Goal: Task Accomplishment & Management: Use online tool/utility

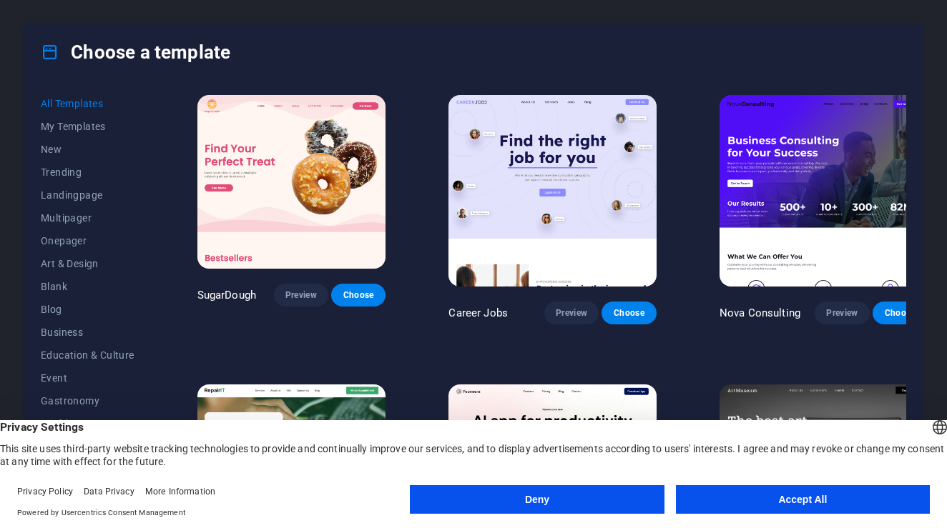
click at [552, 508] on button "Deny" at bounding box center [537, 499] width 254 height 29
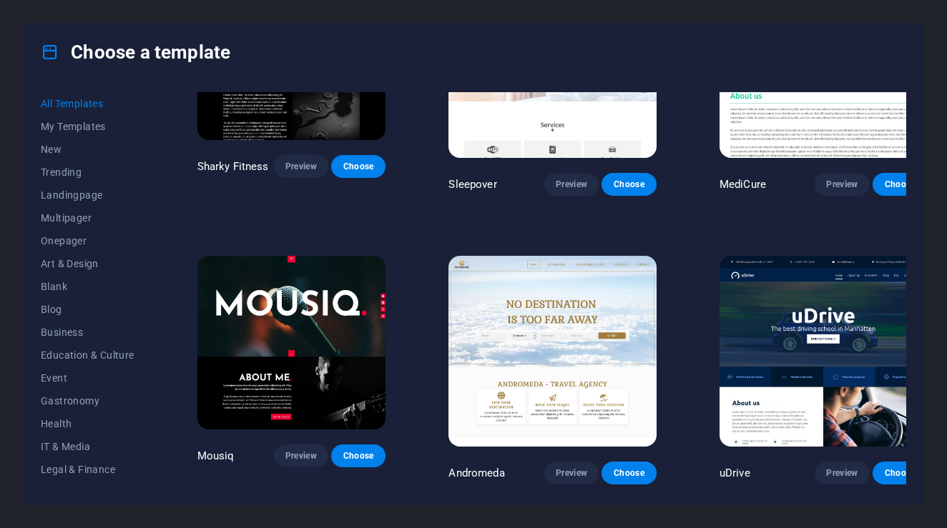
scroll to position [10263, 0]
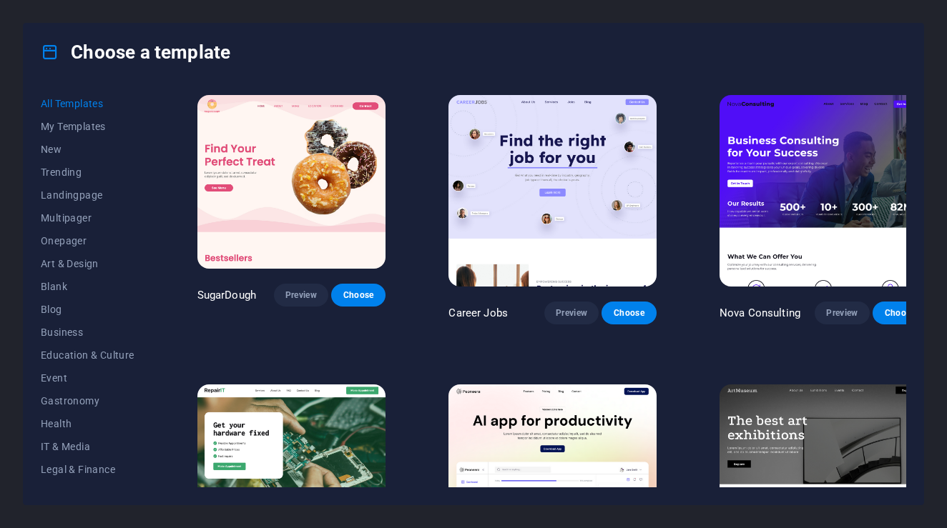
scroll to position [0, 0]
click at [469, 306] on p "Career Jobs" at bounding box center [477, 313] width 59 height 14
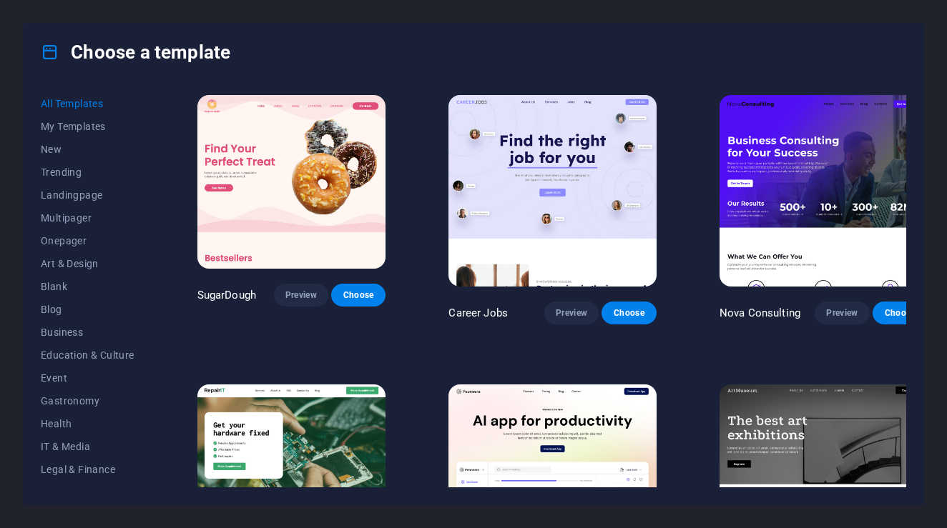
click at [472, 306] on p "Career Jobs" at bounding box center [477, 313] width 59 height 14
click at [108, 124] on span "My Templates" at bounding box center [88, 126] width 94 height 11
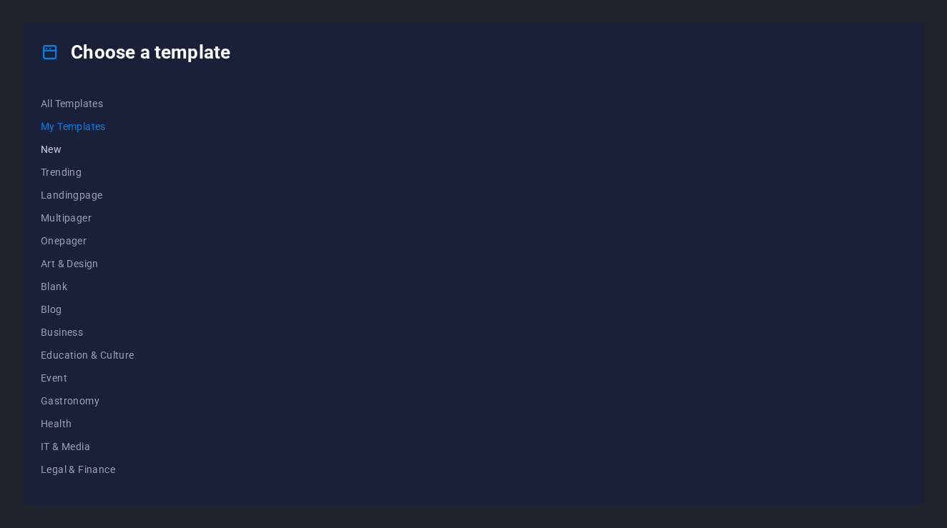
click at [82, 145] on span "New" at bounding box center [88, 149] width 94 height 11
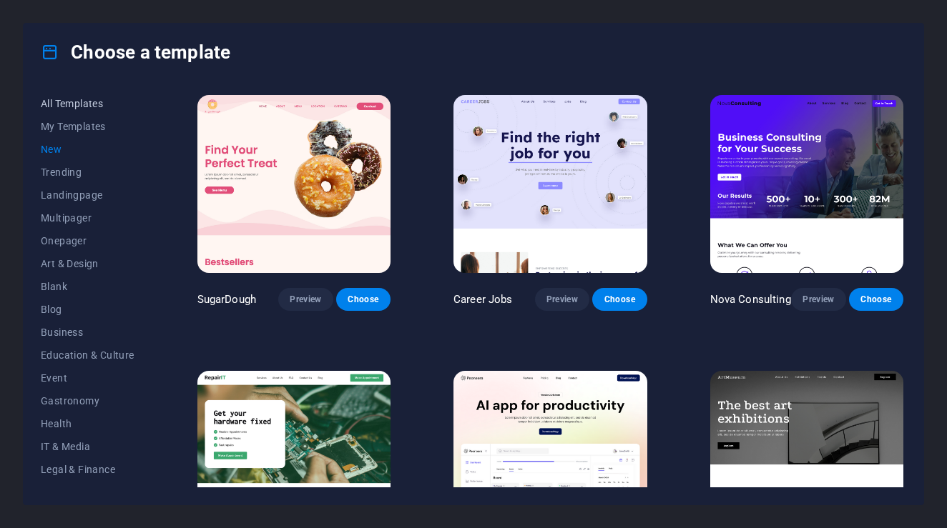
click at [64, 109] on button "All Templates" at bounding box center [88, 103] width 94 height 23
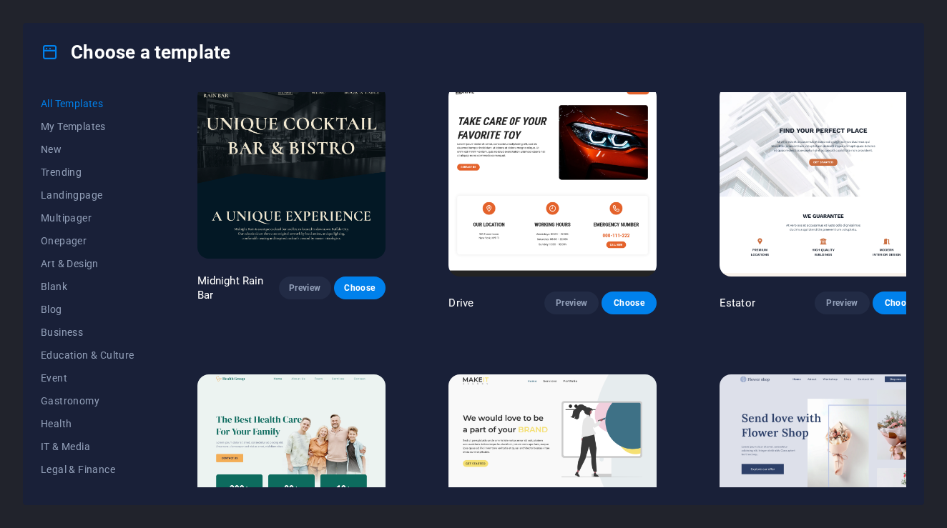
scroll to position [3317, 0]
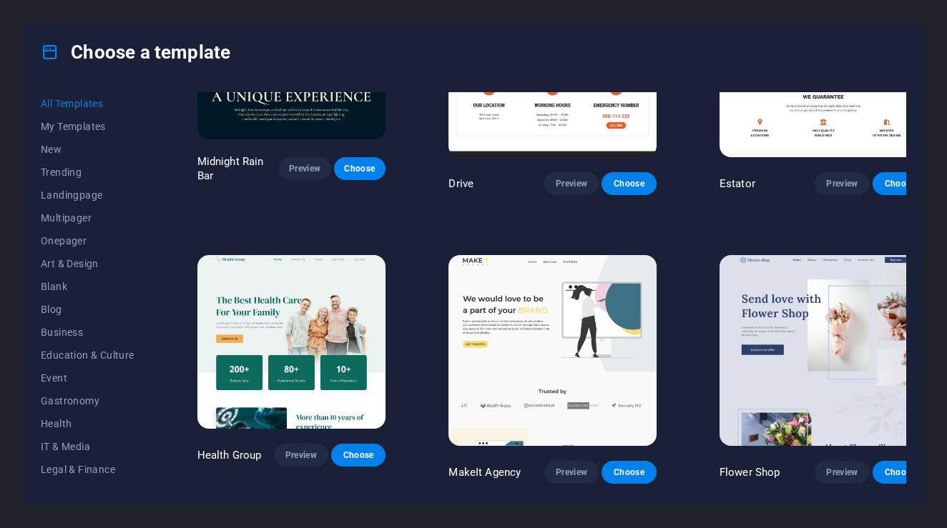
click at [792, 255] on img at bounding box center [822, 351] width 207 height 192
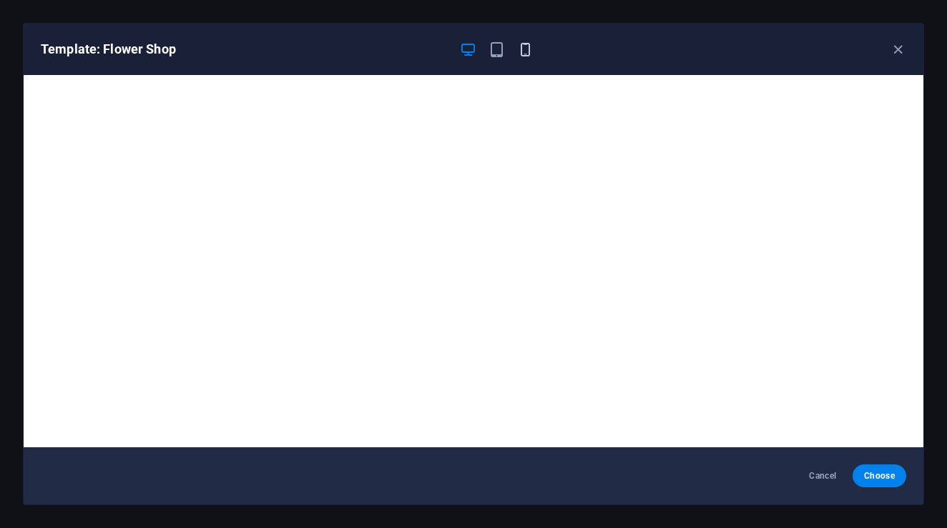
click at [533, 56] on div "Template: Flower Shop" at bounding box center [465, 49] width 848 height 17
click at [533, 56] on span "button" at bounding box center [524, 49] width 17 height 16
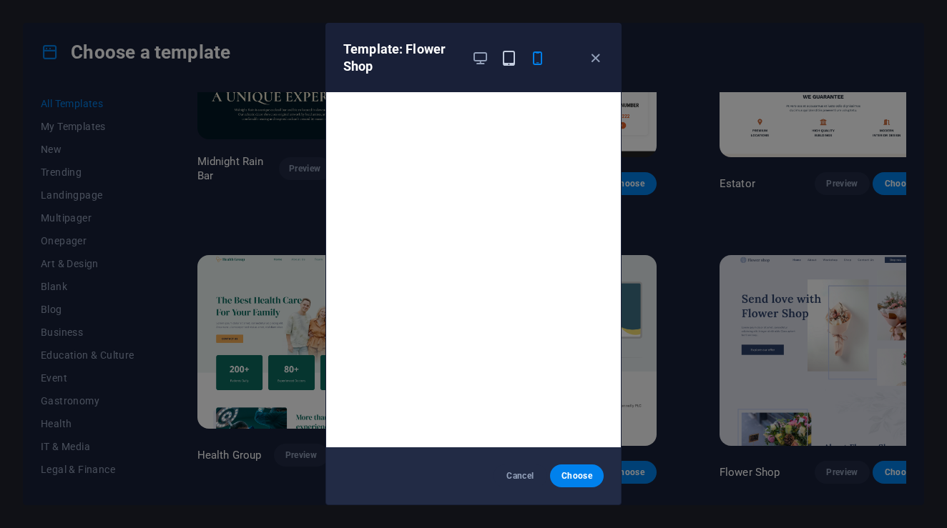
click at [508, 58] on icon "button" at bounding box center [508, 58] width 16 height 16
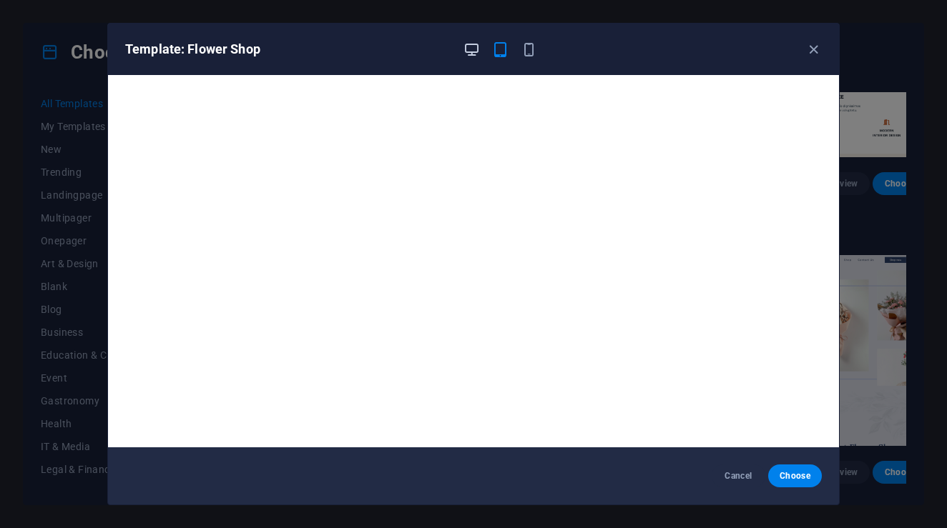
click at [463, 55] on icon "button" at bounding box center [471, 49] width 16 height 16
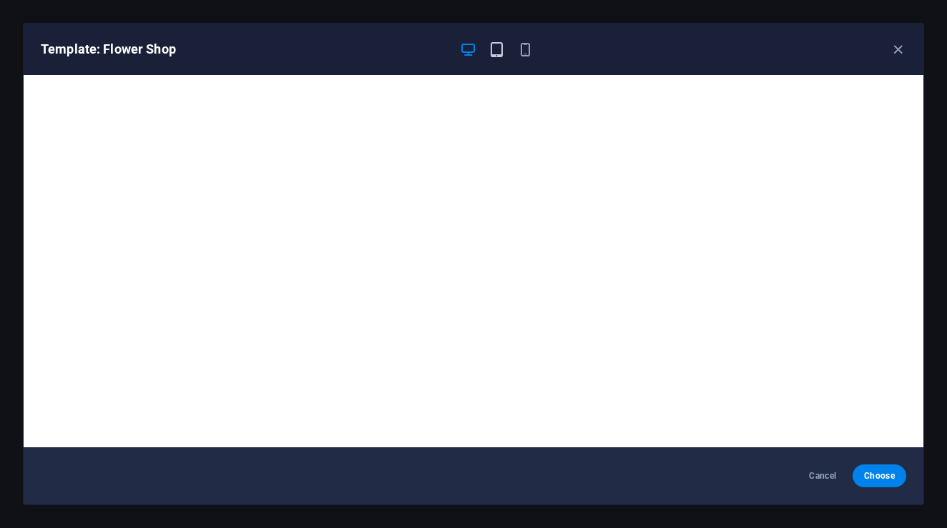
click at [500, 56] on icon "button" at bounding box center [496, 49] width 16 height 16
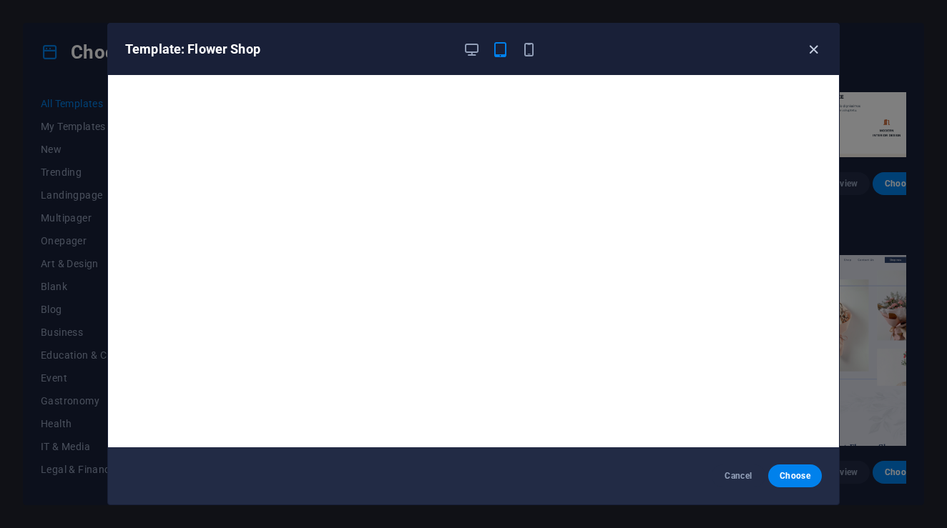
click at [816, 51] on icon "button" at bounding box center [813, 49] width 16 height 16
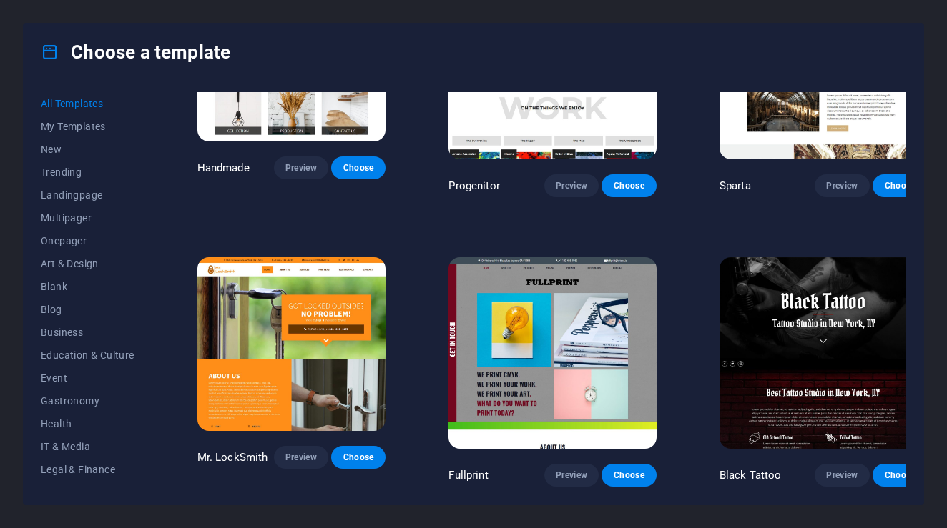
scroll to position [8811, 0]
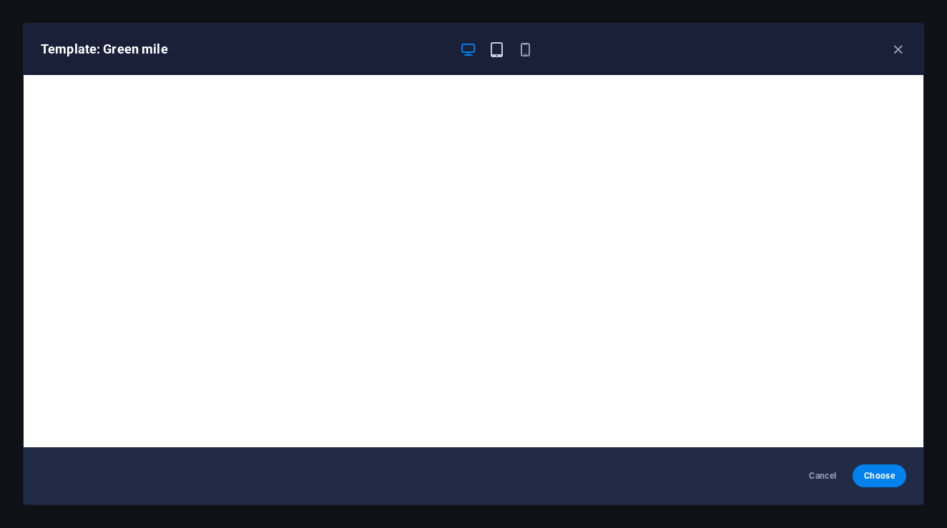
click at [500, 51] on icon "button" at bounding box center [496, 49] width 16 height 16
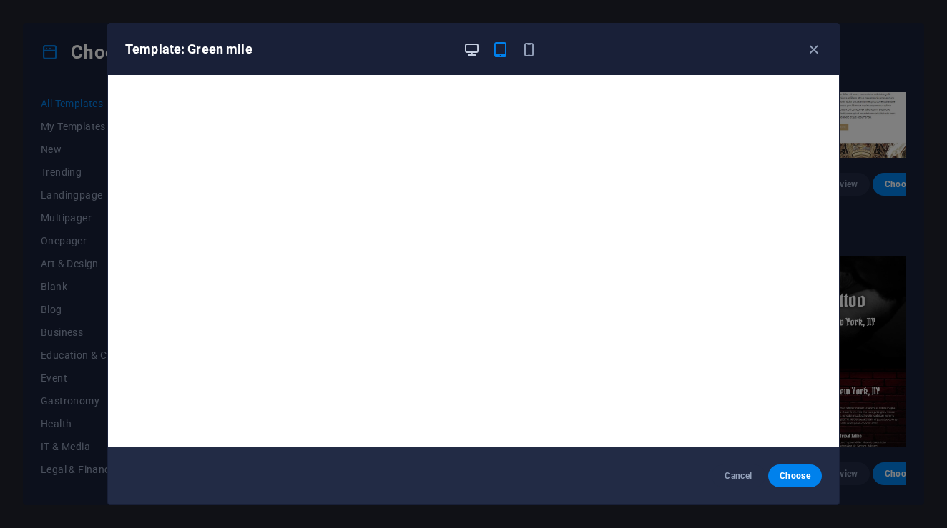
click at [474, 41] on icon "button" at bounding box center [471, 49] width 16 height 16
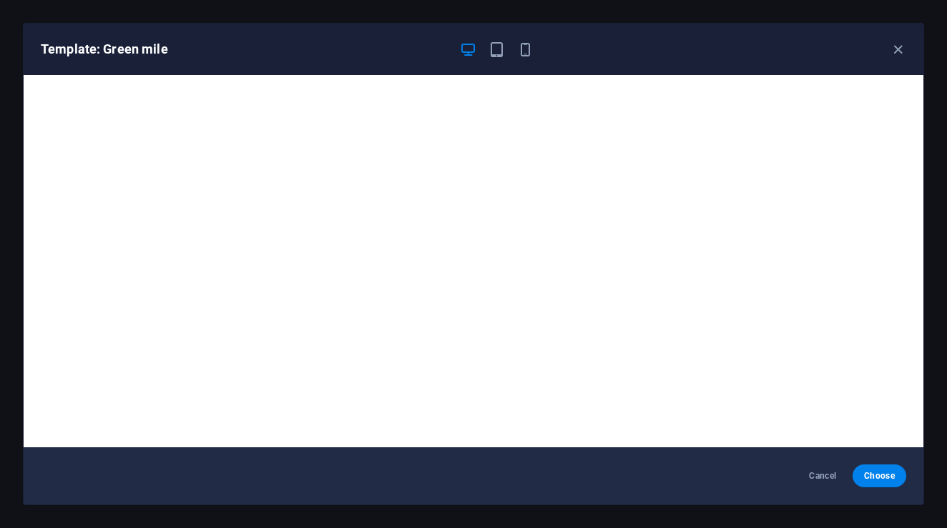
click at [518, 39] on div "Template: Green mile" at bounding box center [473, 49] width 899 height 51
click at [520, 53] on icon "button" at bounding box center [525, 49] width 16 height 16
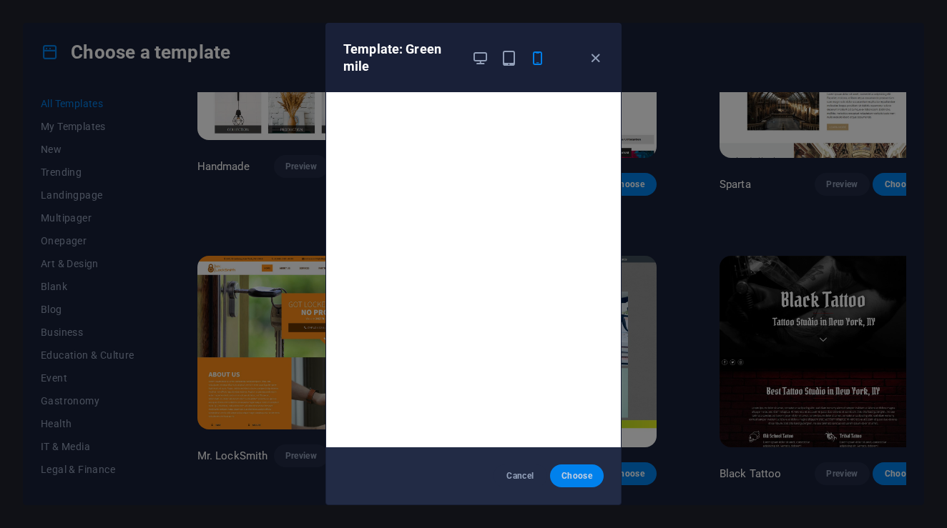
click at [576, 475] on span "Choose" at bounding box center [576, 475] width 31 height 11
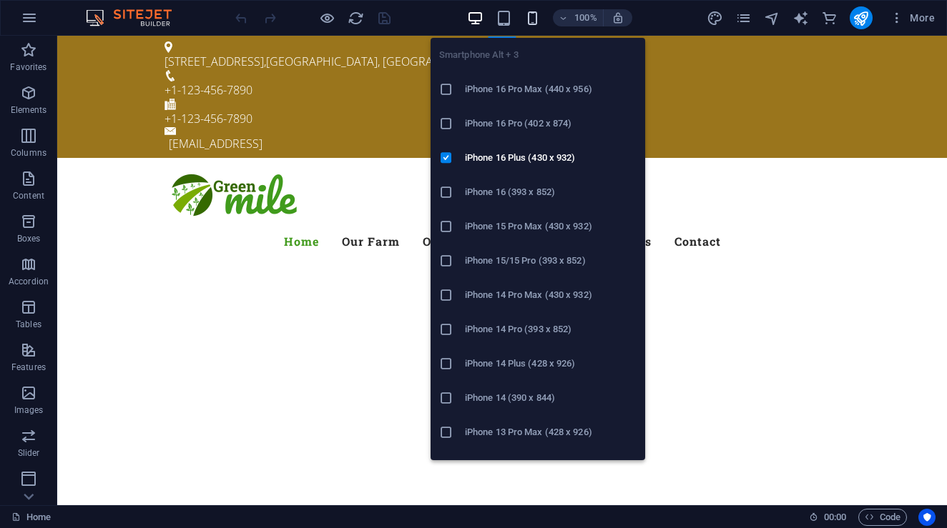
click at [539, 15] on icon "button" at bounding box center [532, 18] width 16 height 16
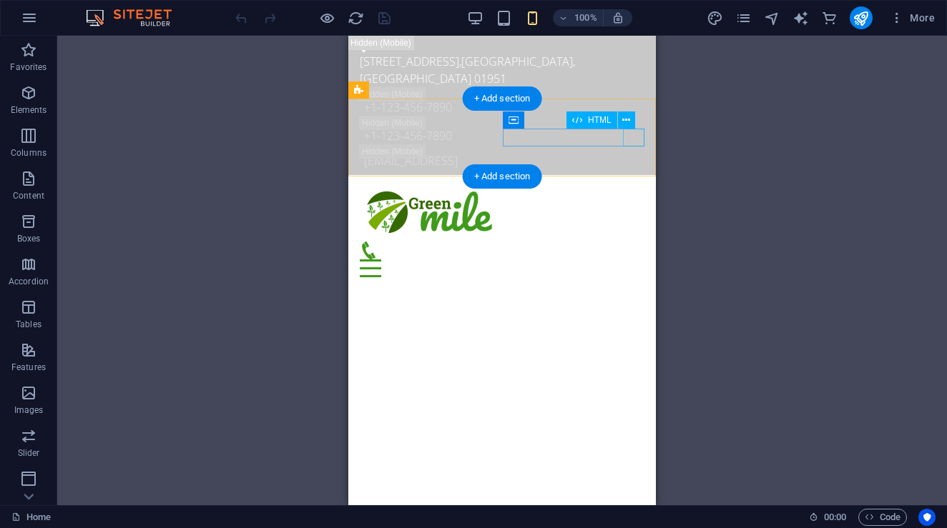
click at [631, 260] on div "Menu" at bounding box center [502, 269] width 285 height 18
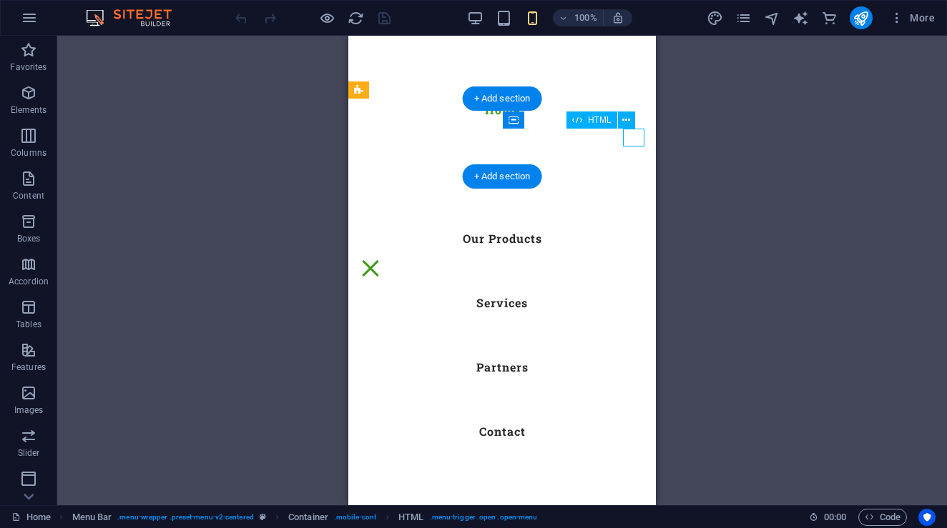
click at [381, 260] on div "Menu" at bounding box center [370, 269] width 21 height 18
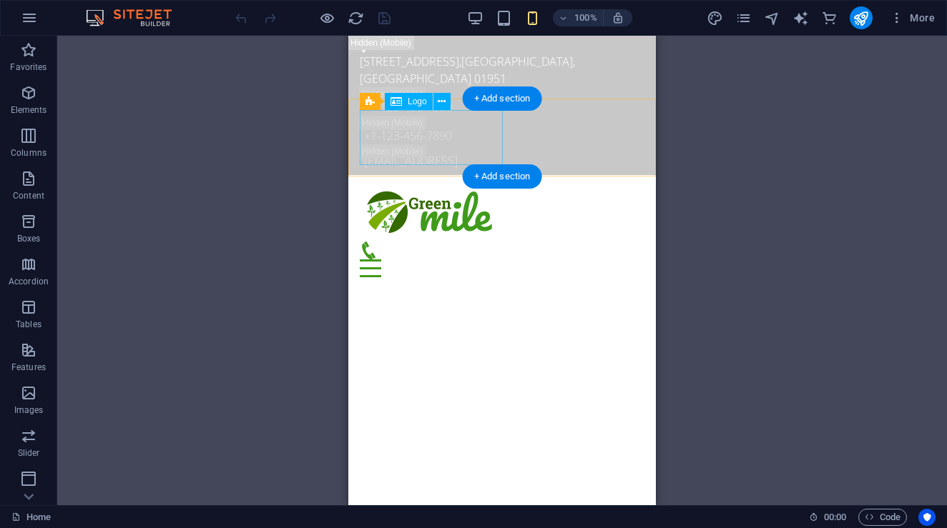
click at [417, 187] on div at bounding box center [502, 214] width 285 height 55
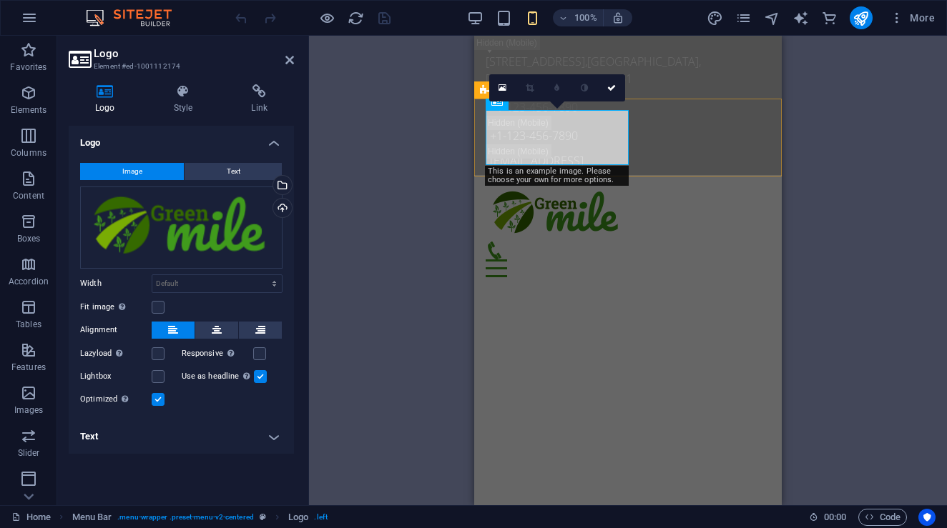
click at [653, 175] on div "Menu Home Our Farm Our Products Services Partners Contact" at bounding box center [627, 232] width 307 height 114
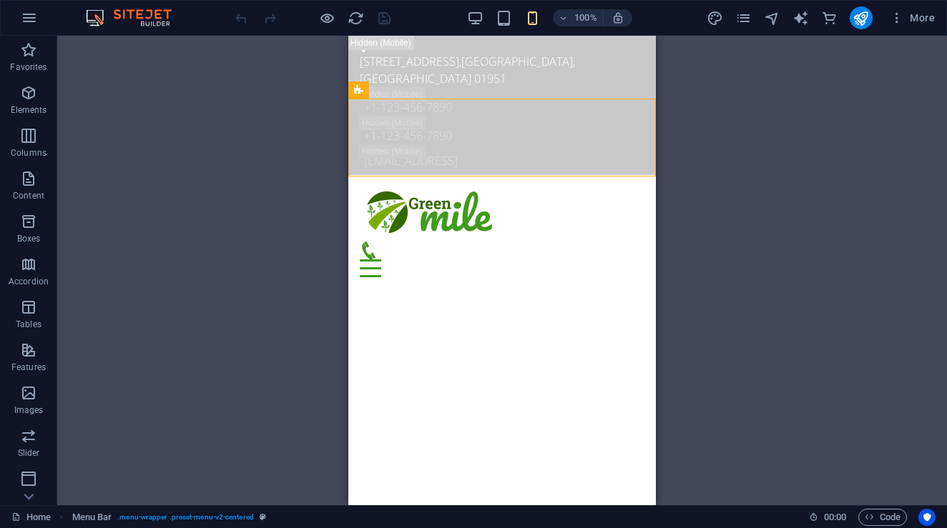
click at [810, 77] on div "H2 Container Container Banner Container Banner Preset Menu Bar Menu Info Bar Co…" at bounding box center [501, 271] width 889 height 470
click at [805, 19] on icon "text_generator" at bounding box center [800, 18] width 16 height 16
select select "English"
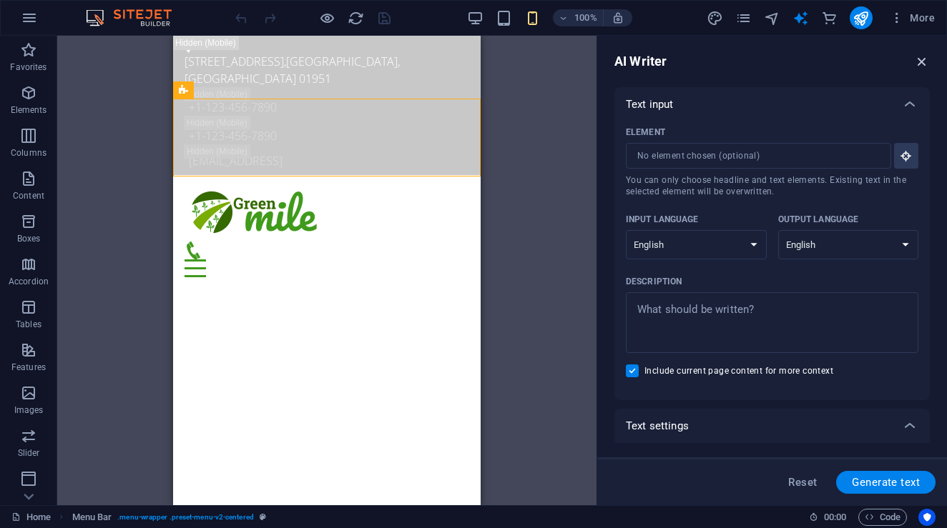
click at [925, 60] on icon "button" at bounding box center [922, 62] width 16 height 16
